Goal: Find specific page/section: Find specific page/section

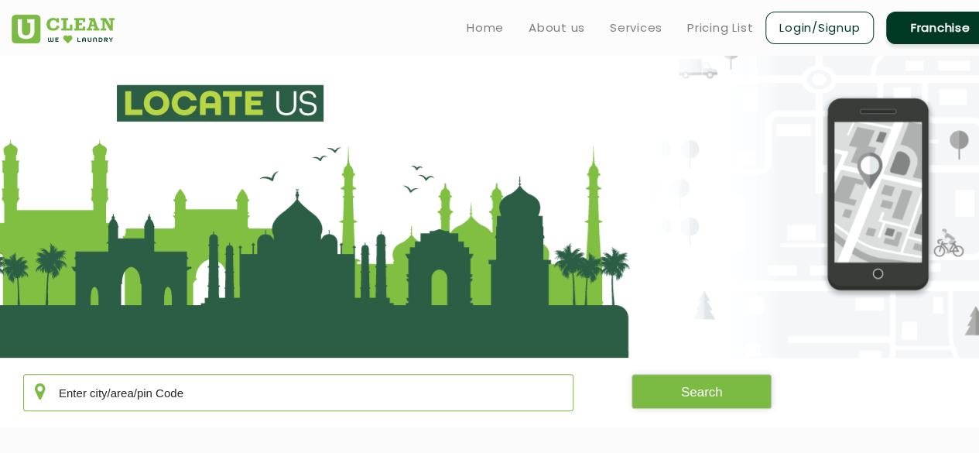
click at [202, 389] on input "text" at bounding box center [298, 392] width 550 height 37
type input "[GEOGRAPHIC_DATA]"
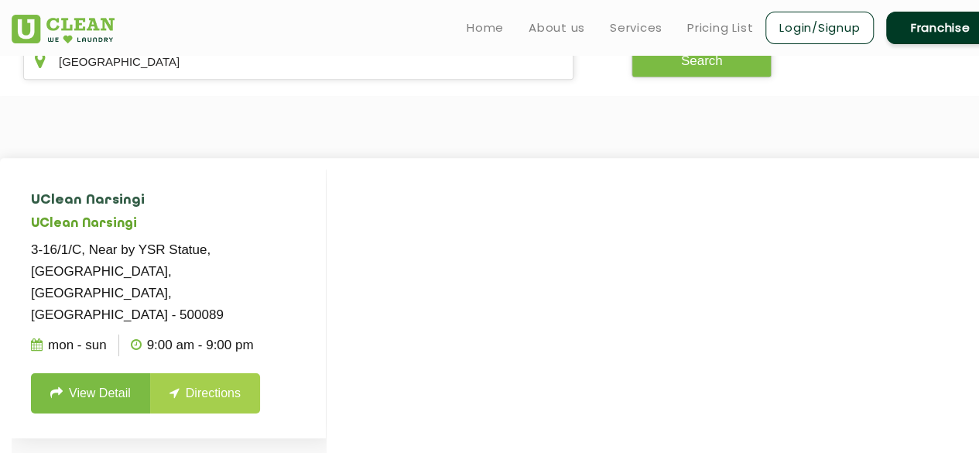
click at [97, 373] on link "View Detail" at bounding box center [90, 393] width 119 height 40
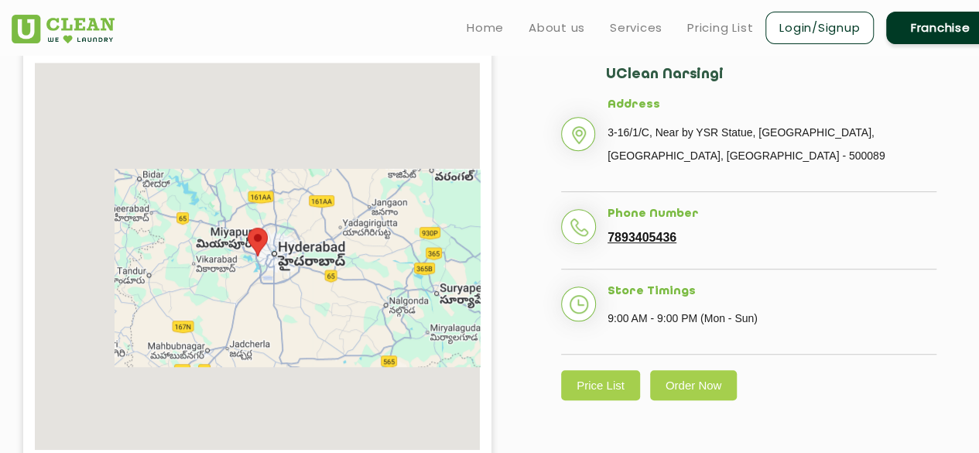
scroll to position [356, 0]
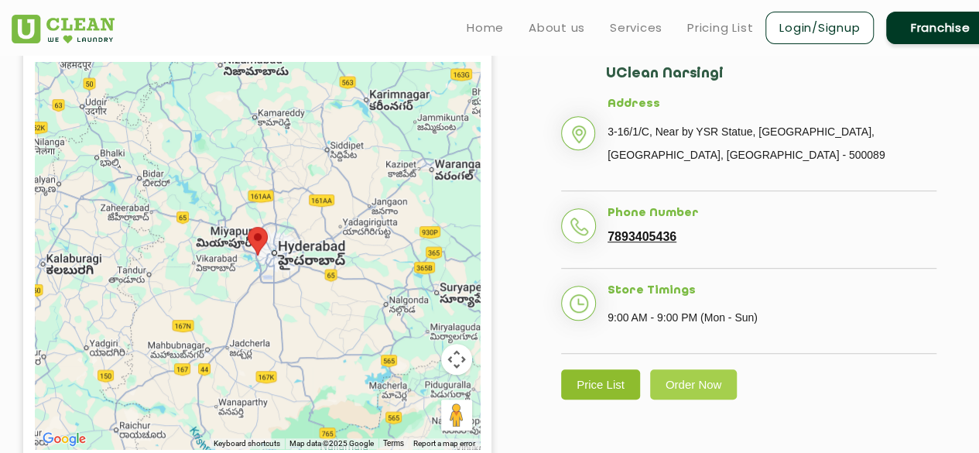
click at [590, 391] on link "Price List" at bounding box center [600, 384] width 79 height 30
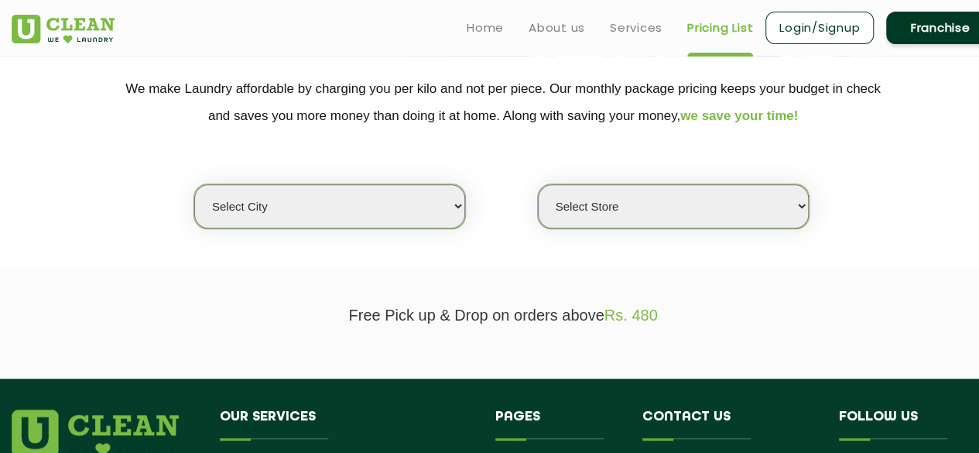
scroll to position [300, 0]
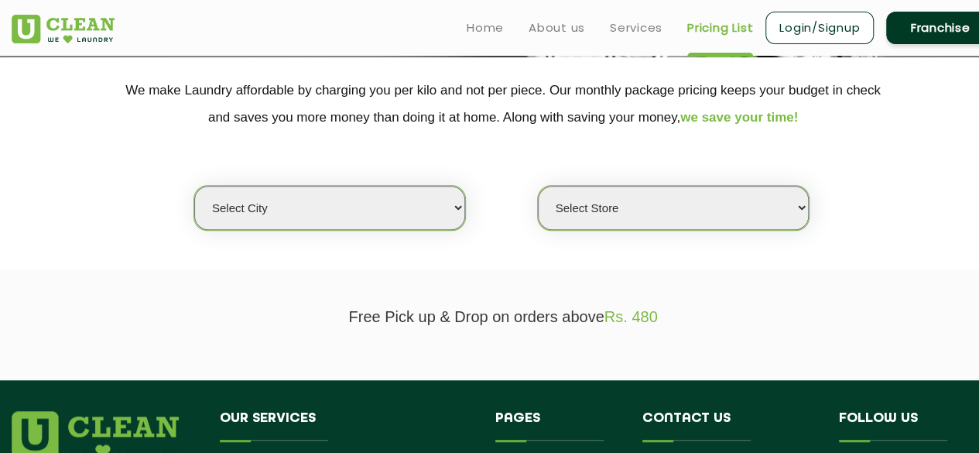
click at [398, 205] on select "Select city [GEOGRAPHIC_DATA] [GEOGRAPHIC_DATA] [GEOGRAPHIC_DATA] [GEOGRAPHIC_D…" at bounding box center [329, 208] width 271 height 44
select select "5"
click at [194, 186] on select "Select city [GEOGRAPHIC_DATA] [GEOGRAPHIC_DATA] [GEOGRAPHIC_DATA] [GEOGRAPHIC_D…" at bounding box center [329, 208] width 271 height 44
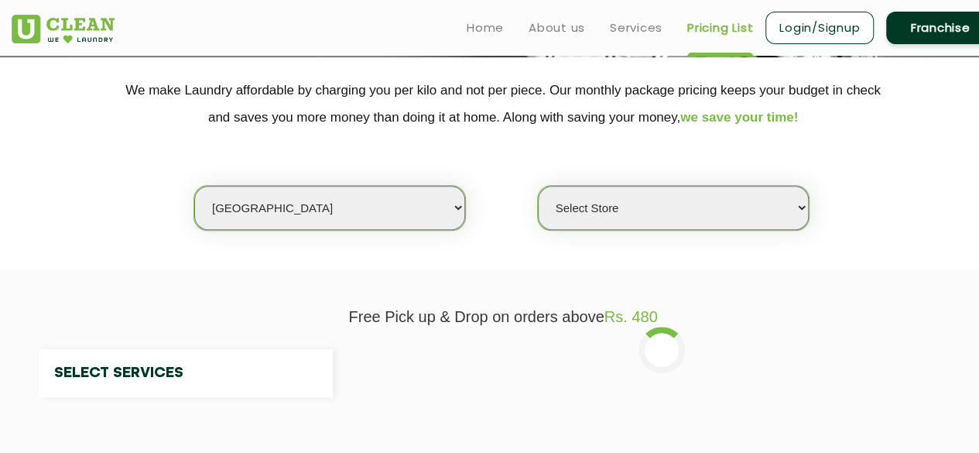
select select "0"
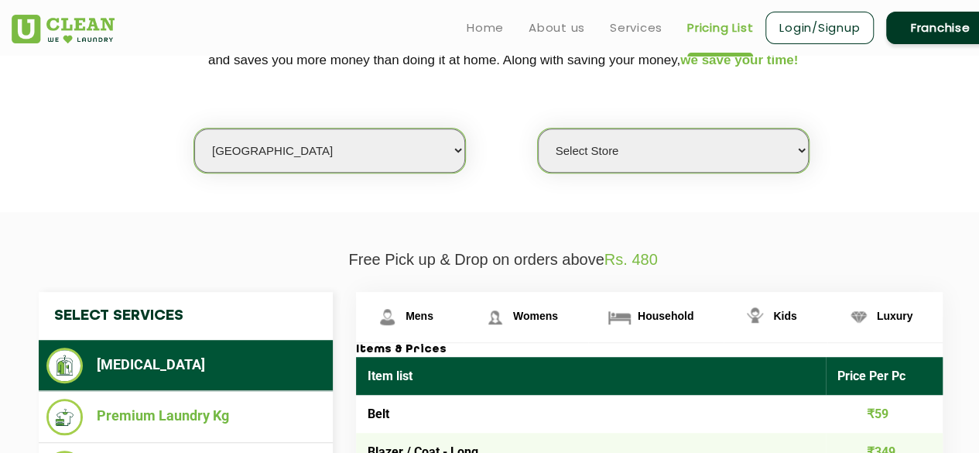
scroll to position [359, 0]
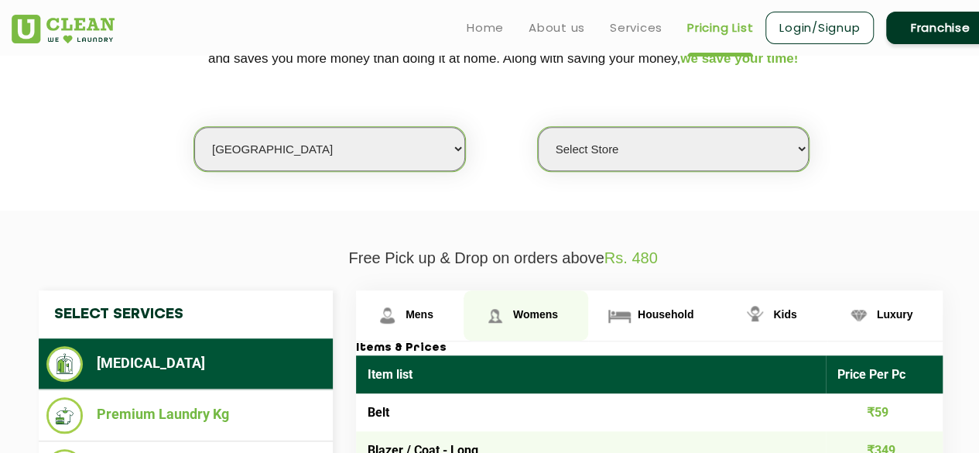
click at [539, 317] on span "Womens" at bounding box center [535, 314] width 45 height 12
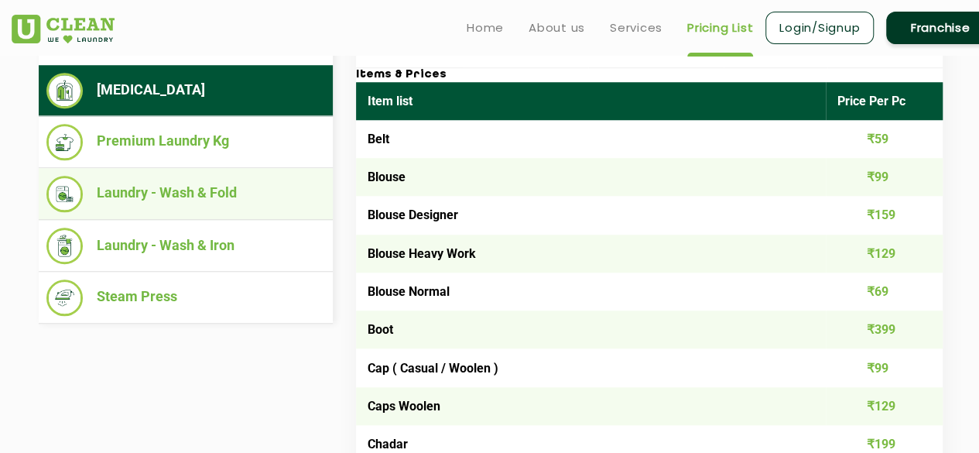
scroll to position [634, 0]
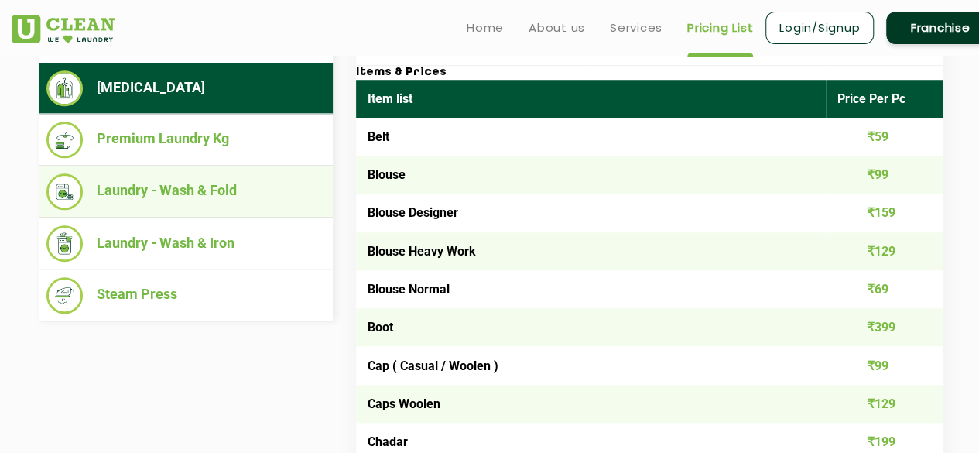
click at [260, 195] on li "Laundry - Wash & Fold" at bounding box center [185, 191] width 279 height 36
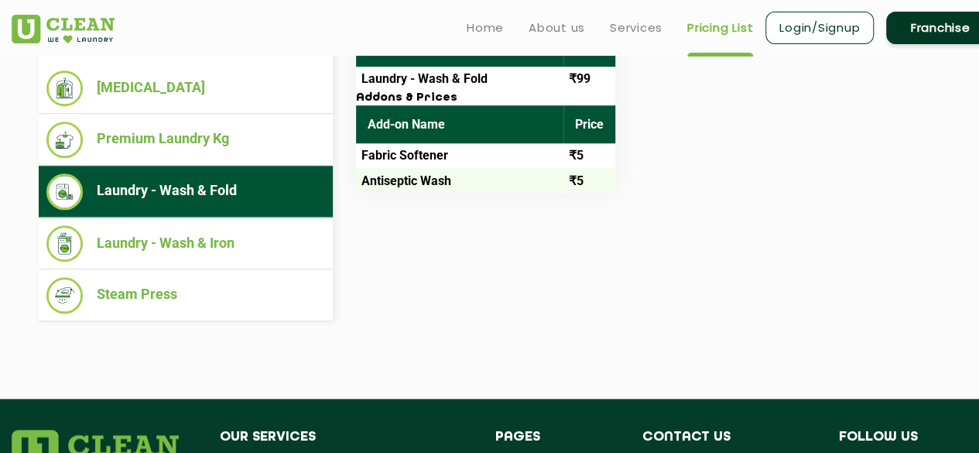
click at [672, 204] on div "Select Services [MEDICAL_DATA] Premium Laundry Kg Laundry - Wash & Fold Laundry…" at bounding box center [503, 168] width 952 height 306
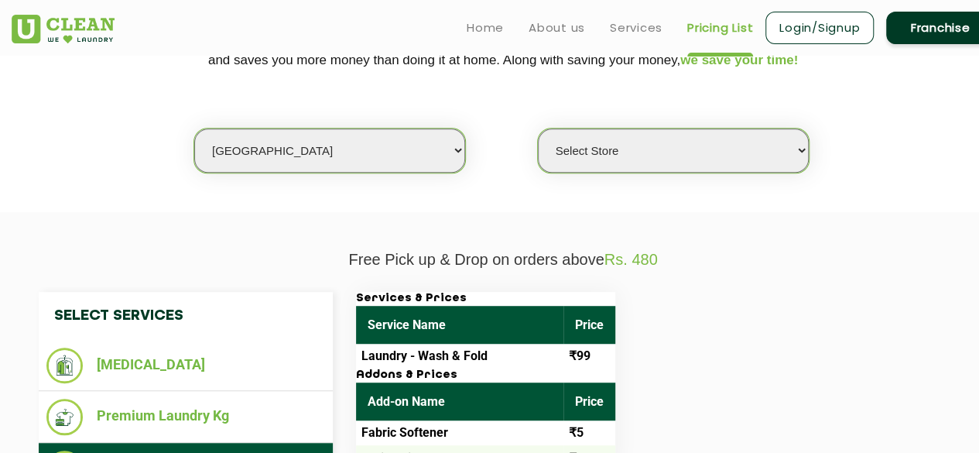
scroll to position [0, 0]
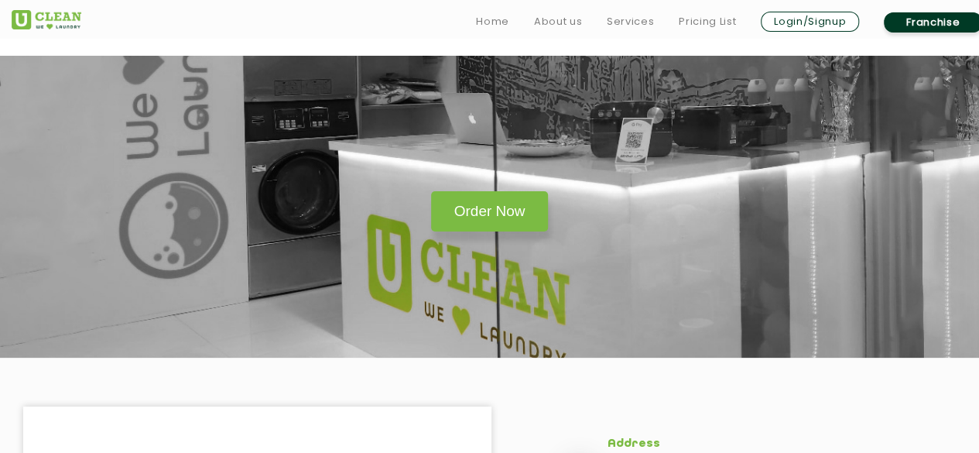
scroll to position [356, 0]
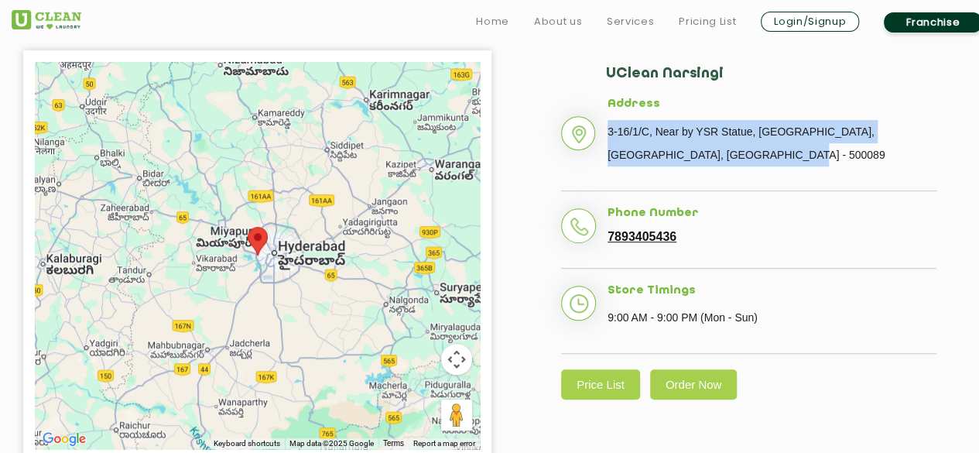
drag, startPoint x: 718, startPoint y: 154, endPoint x: 603, endPoint y: 116, distance: 121.4
click at [603, 116] on li "Address 3-16/1/C, Near by YSR Statue, [GEOGRAPHIC_DATA], [GEOGRAPHIC_DATA], [GE…" at bounding box center [748, 144] width 375 height 94
copy p "3-16/1/C, Near by YSR Statue, [GEOGRAPHIC_DATA], [GEOGRAPHIC_DATA], [GEOGRAPHIC…"
